Goal: Task Accomplishment & Management: Manage account settings

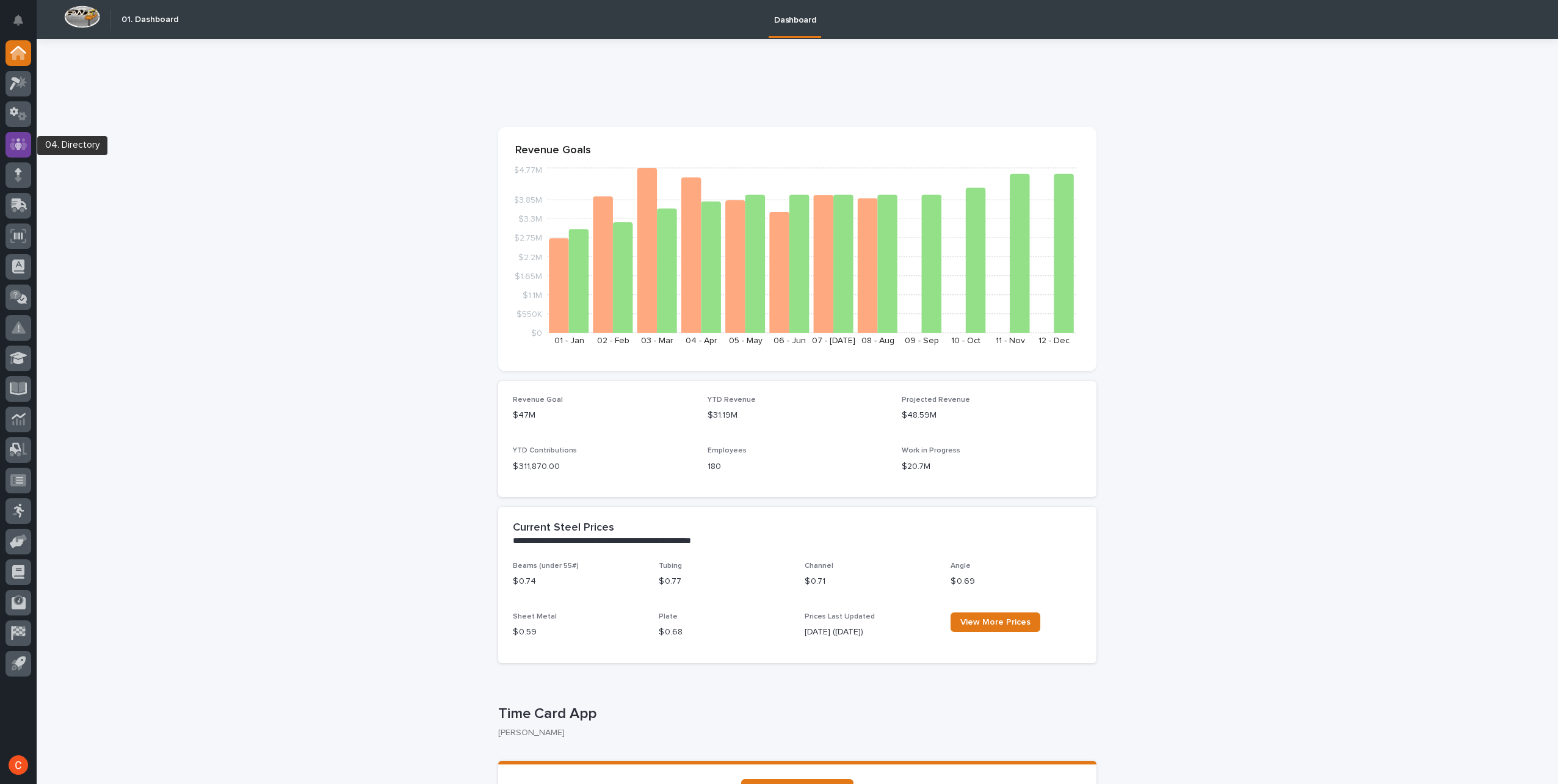
click at [25, 135] on div at bounding box center [18, 145] width 26 height 26
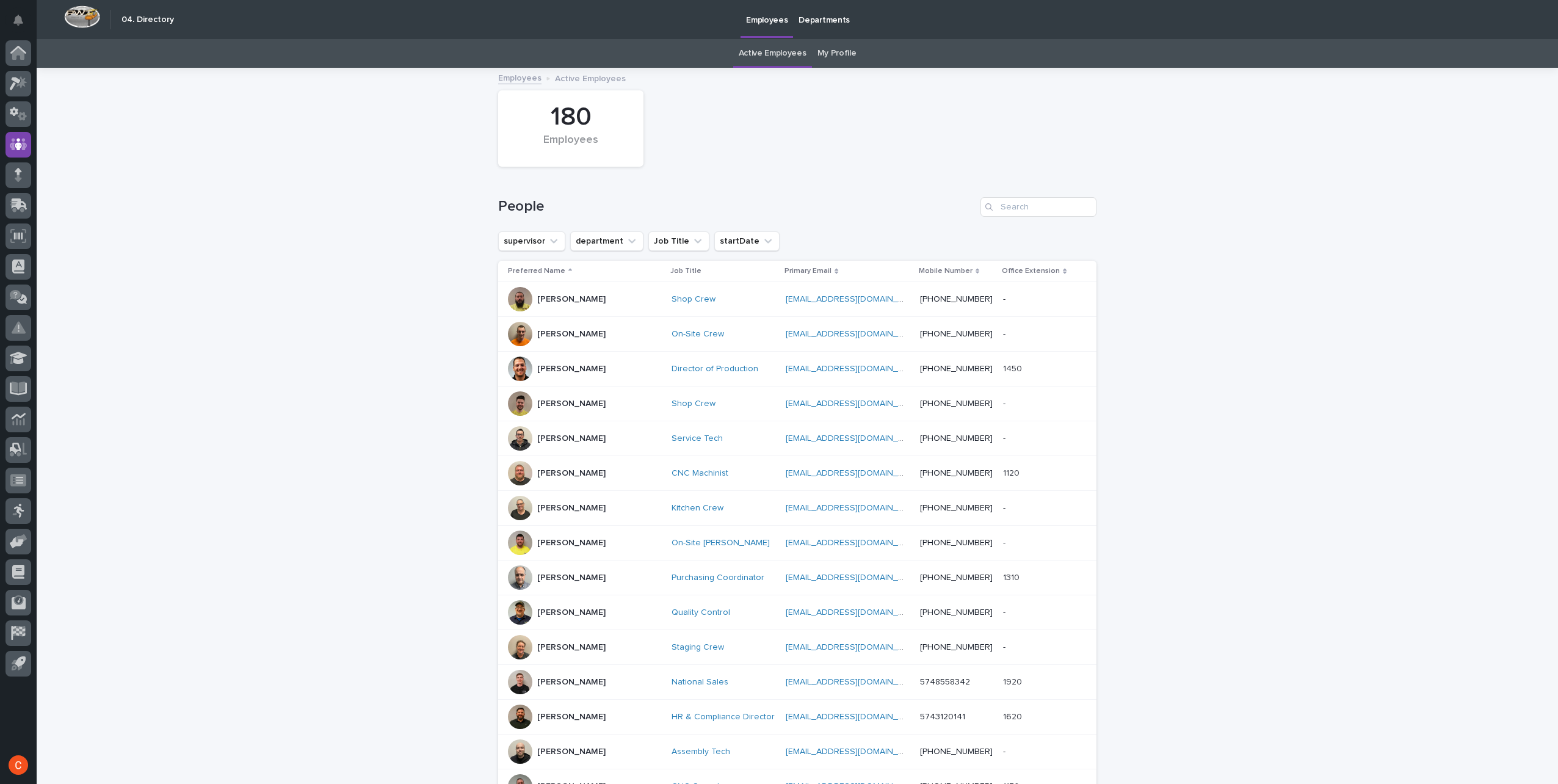
click at [834, 48] on link "My Profile" at bounding box center [837, 53] width 39 height 28
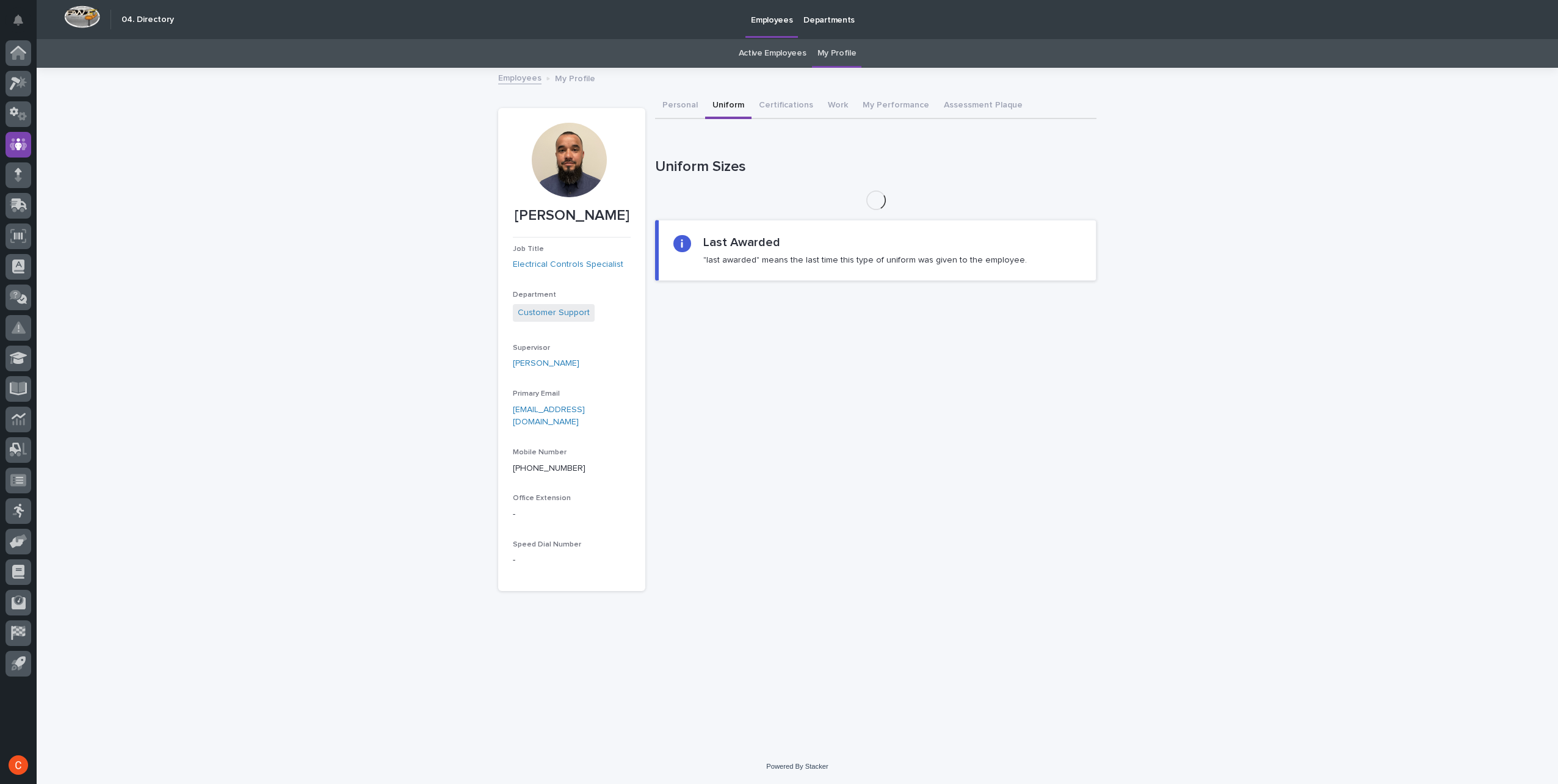
click at [730, 107] on button "Uniform" at bounding box center [728, 106] width 46 height 26
click at [791, 110] on button "Certifications" at bounding box center [786, 106] width 69 height 26
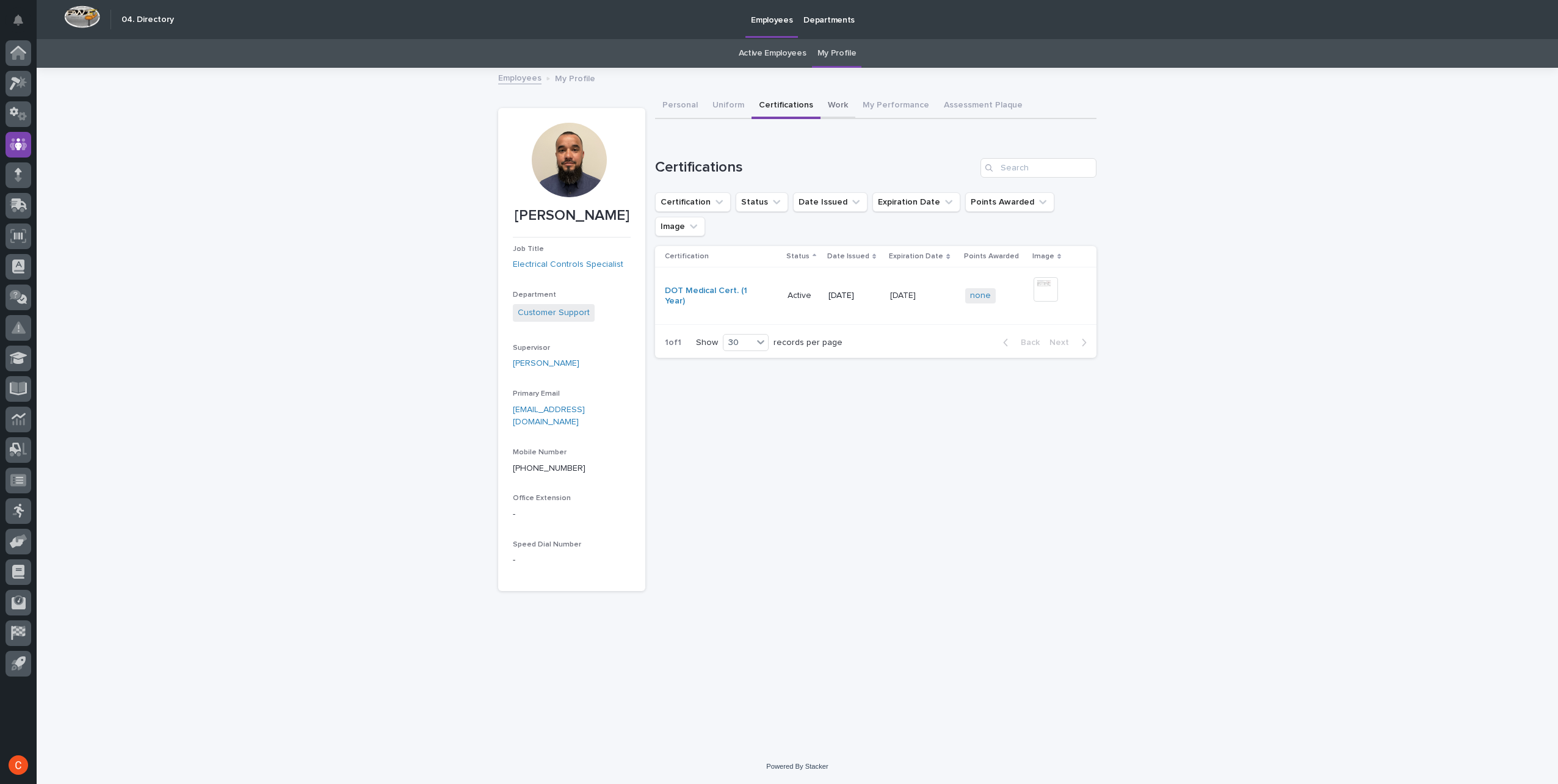
click at [829, 111] on button "Work" at bounding box center [838, 106] width 35 height 26
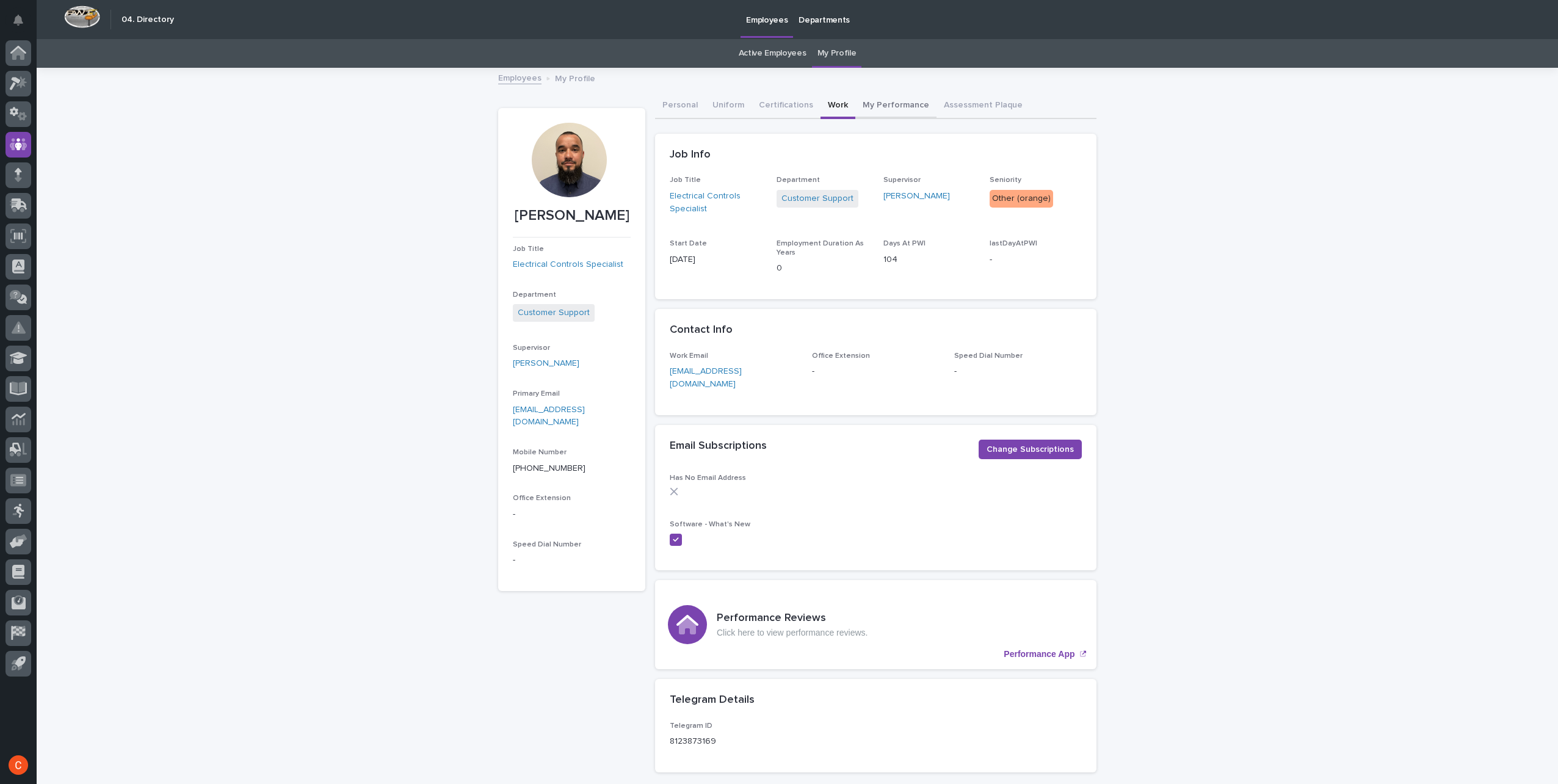
click at [906, 109] on button "My Performance" at bounding box center [896, 106] width 81 height 26
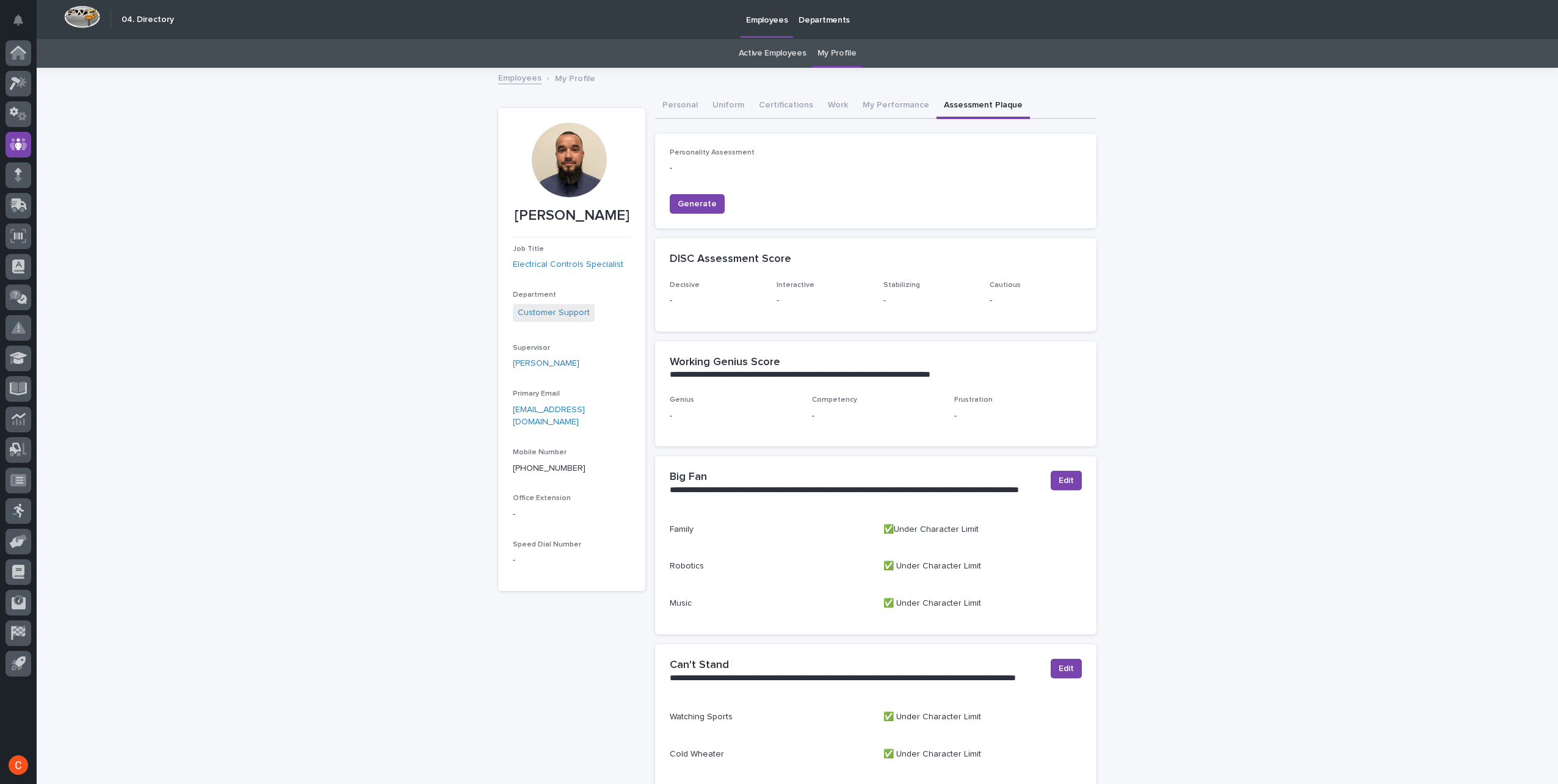
click at [953, 107] on button "Assessment Plaque" at bounding box center [983, 106] width 94 height 26
click at [824, 111] on button "Work" at bounding box center [838, 106] width 35 height 26
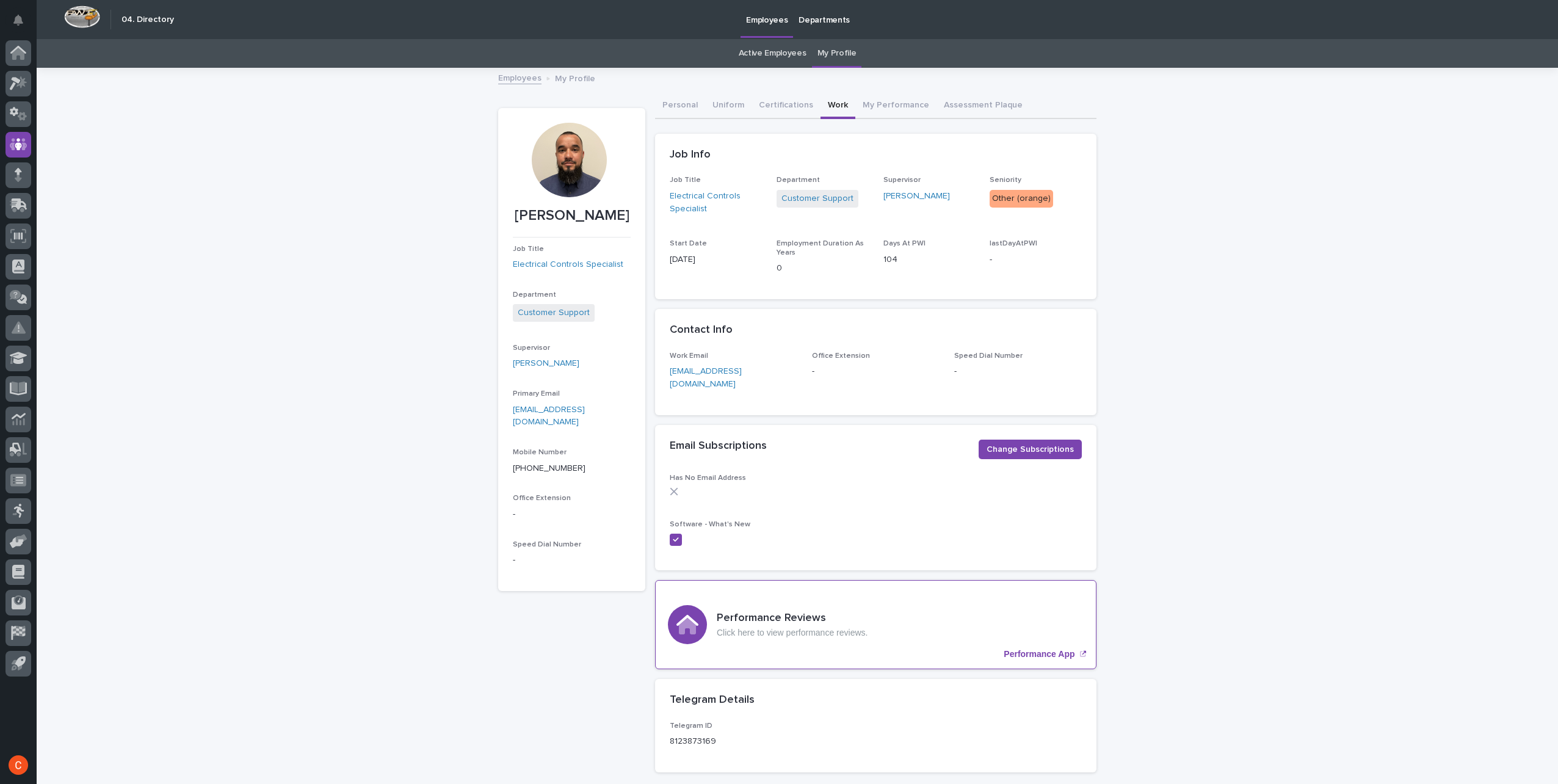
click at [807, 628] on p "Click here to view performance reviews." at bounding box center [792, 633] width 150 height 10
